Goal: Find specific page/section: Find specific page/section

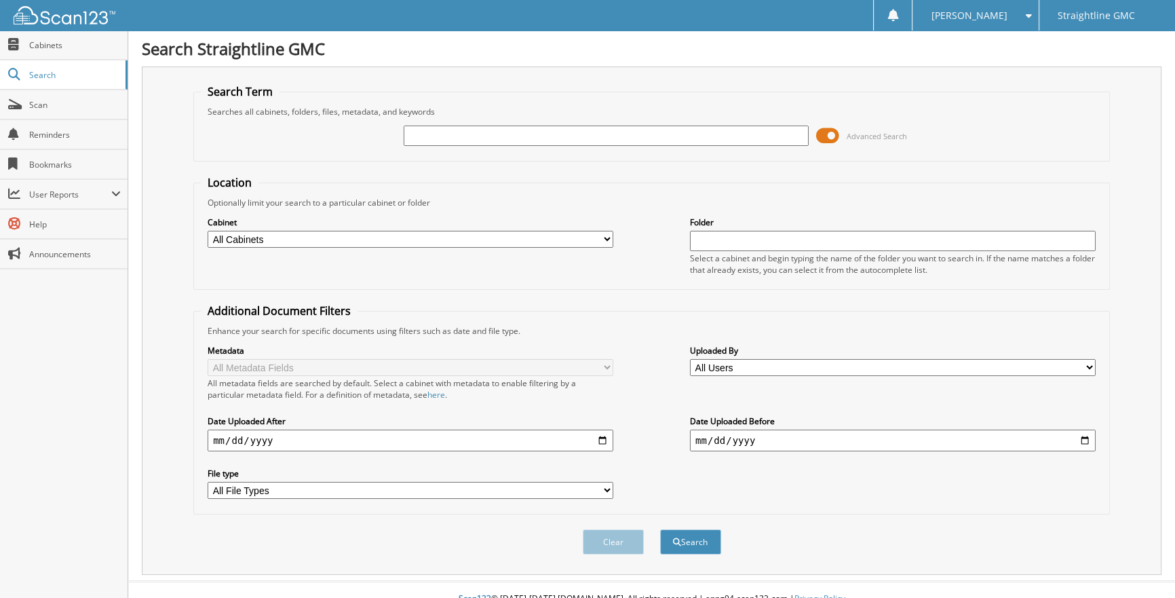
click at [828, 132] on span at bounding box center [826, 135] width 23 height 20
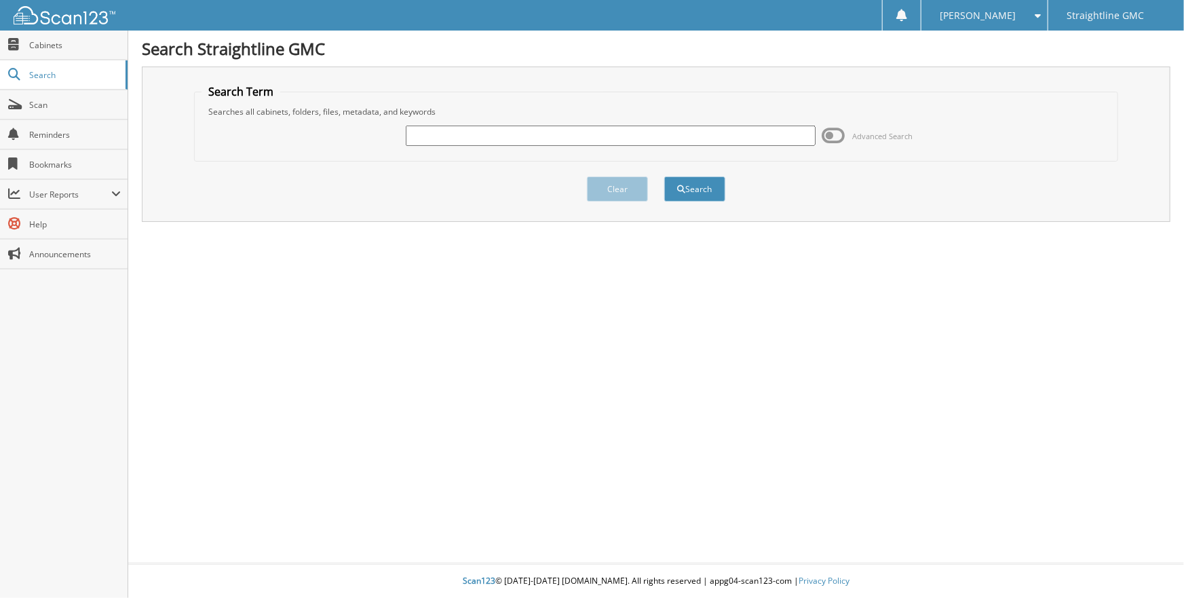
click at [516, 136] on input "text" at bounding box center [610, 135] width 409 height 20
paste input "TPW552235"
type input "TPW552235"
click at [699, 185] on button "Search" at bounding box center [694, 188] width 61 height 25
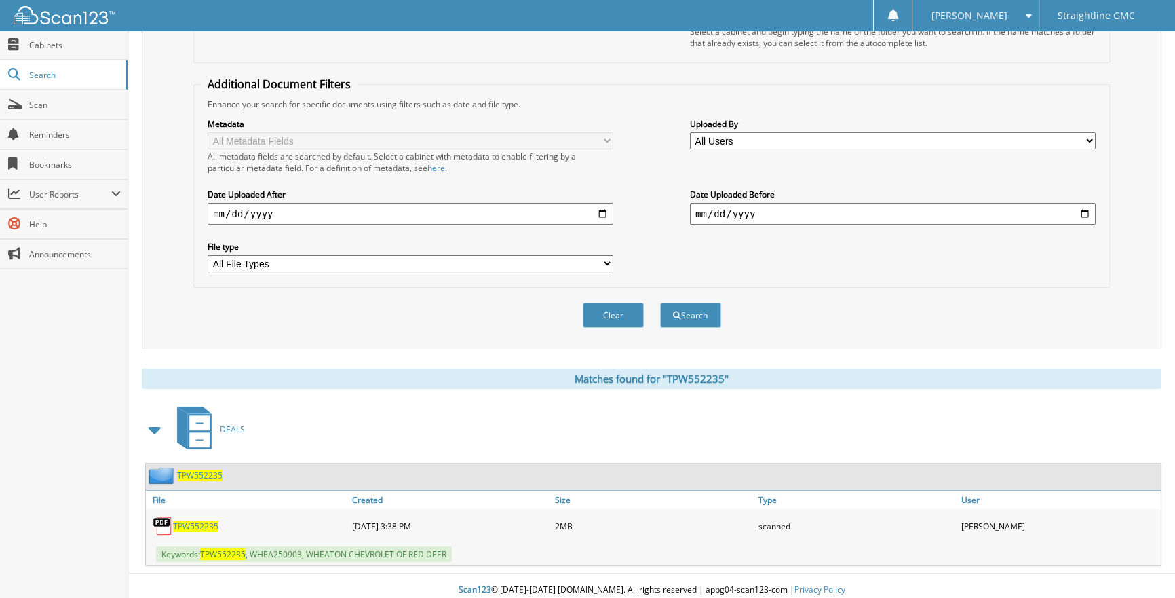
scroll to position [227, 0]
click at [203, 520] on span "TPW552235" at bounding box center [195, 526] width 45 height 12
click at [189, 520] on span "TPW552235" at bounding box center [195, 526] width 45 height 12
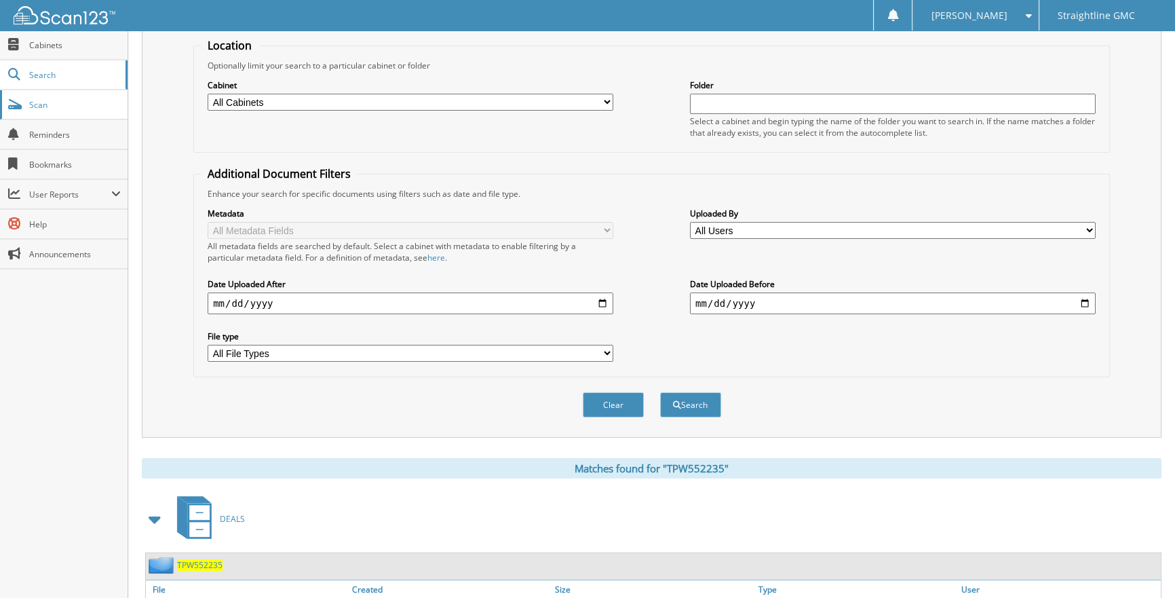
click at [35, 101] on span "Scan" at bounding box center [75, 105] width 92 height 12
